Goal: Navigation & Orientation: Understand site structure

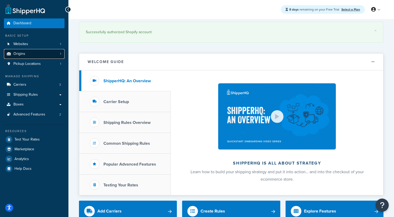
click at [32, 53] on link "Origins 1" at bounding box center [34, 54] width 61 height 10
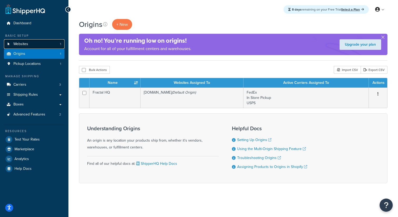
click at [31, 46] on link "Websites 1" at bounding box center [34, 44] width 61 height 10
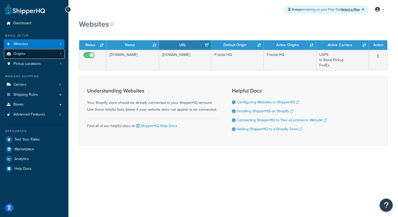
click at [31, 56] on link "Origins 1" at bounding box center [34, 54] width 61 height 10
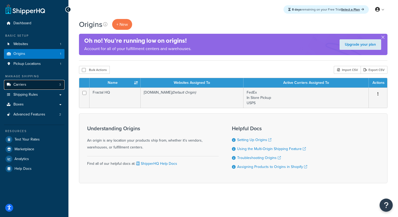
click at [26, 88] on link "Carriers 3" at bounding box center [34, 85] width 61 height 10
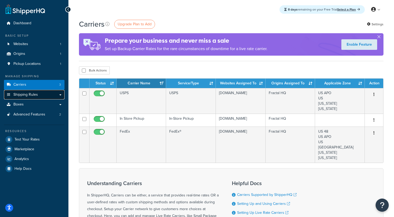
click at [33, 95] on span "Shipping Rules" at bounding box center [25, 94] width 24 height 4
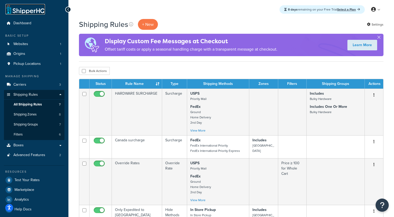
click at [12, 12] on link at bounding box center [25, 9] width 39 height 11
